Goal: Navigation & Orientation: Find specific page/section

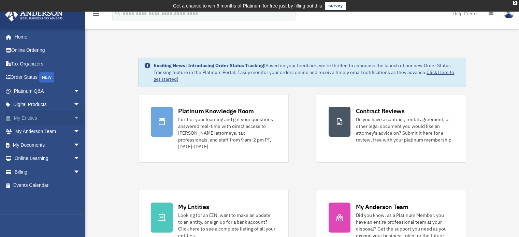
click at [47, 117] on link "My Entities arrow_drop_down" at bounding box center [48, 118] width 86 height 14
click at [73, 118] on span "arrow_drop_down" at bounding box center [80, 118] width 14 height 14
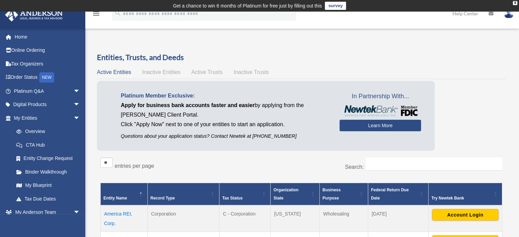
scroll to position [102, 0]
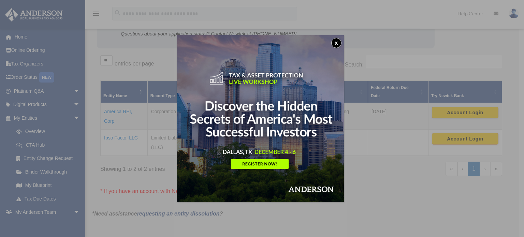
click at [336, 41] on button "x" at bounding box center [337, 43] width 10 height 10
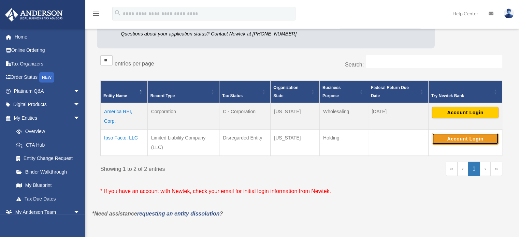
click at [476, 138] on button "Account Login" at bounding box center [465, 139] width 67 height 12
click at [264, 69] on div "** ** ** *** entries per page" at bounding box center [198, 63] width 196 height 17
